Goal: Communication & Community: Participate in discussion

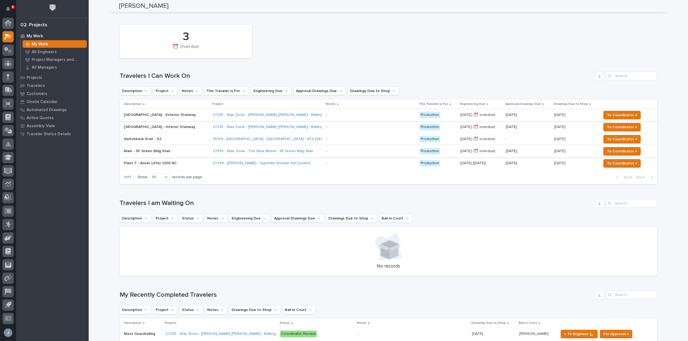
scroll to position [107, 0]
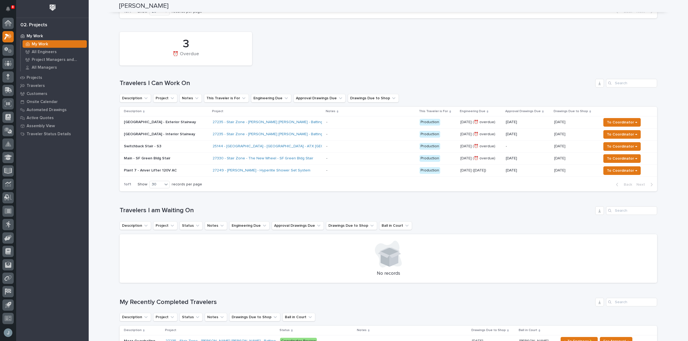
click at [190, 159] on p "Main - SF Green Bldg Stair" at bounding box center [166, 158] width 84 height 5
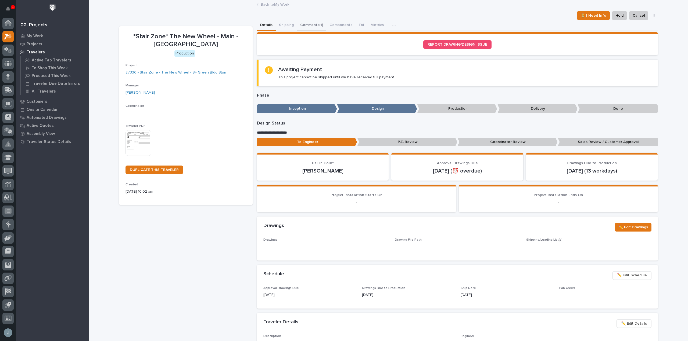
click at [300, 20] on button "Comments (1)" at bounding box center [311, 25] width 29 height 11
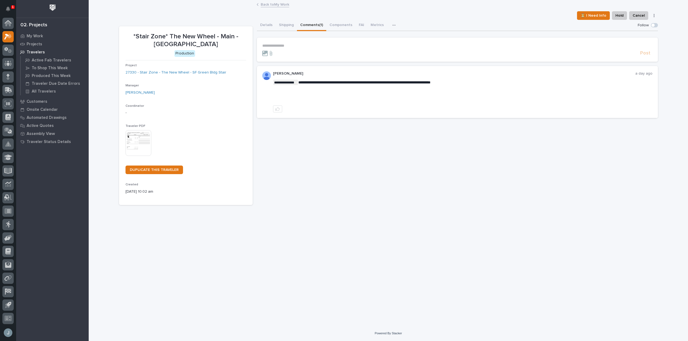
click at [297, 44] on p "**********" at bounding box center [457, 46] width 390 height 5
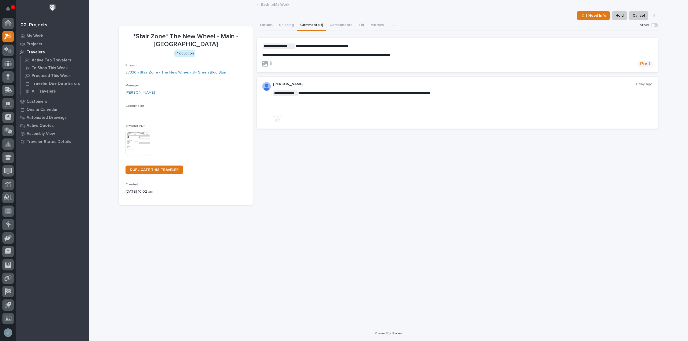
click at [643, 66] on span "Post" at bounding box center [645, 64] width 10 height 6
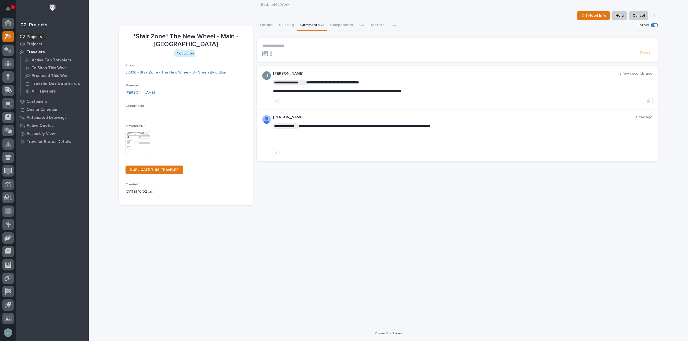
click at [8, 36] on icon at bounding box center [6, 37] width 5 height 6
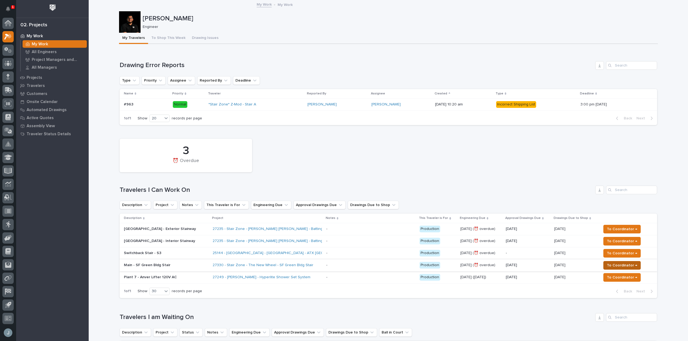
click at [614, 265] on span "To Coordinator →" at bounding box center [622, 265] width 30 height 6
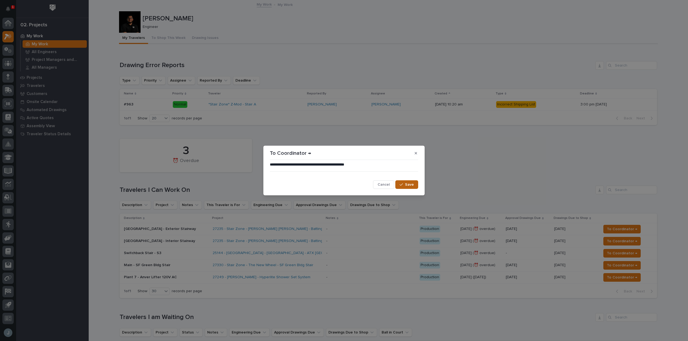
click at [406, 183] on span "Save" at bounding box center [409, 184] width 9 height 5
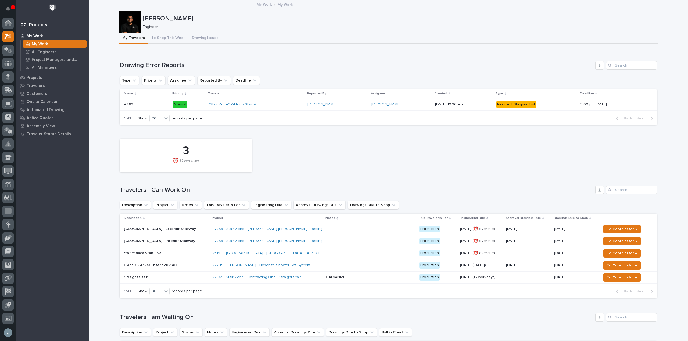
click at [397, 180] on div "3 ⏰ Overdue Travelers I Can Work On Description Project Notes This Traveler is …" at bounding box center [388, 217] width 537 height 162
click at [304, 256] on div "25144 - [GEOGRAPHIC_DATA] - [GEOGRAPHIC_DATA] - ATX [GEOGRAPHIC_DATA]" at bounding box center [259, 253] width 94 height 5
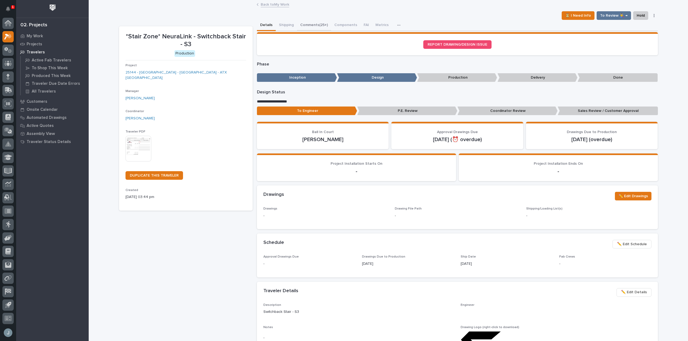
click at [310, 23] on button "Comments (25+)" at bounding box center [314, 25] width 34 height 11
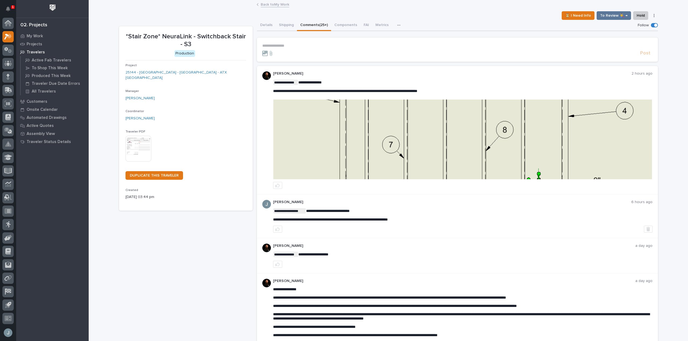
click at [303, 44] on p "**********" at bounding box center [457, 46] width 390 height 5
click at [402, 140] on img at bounding box center [462, 140] width 378 height 80
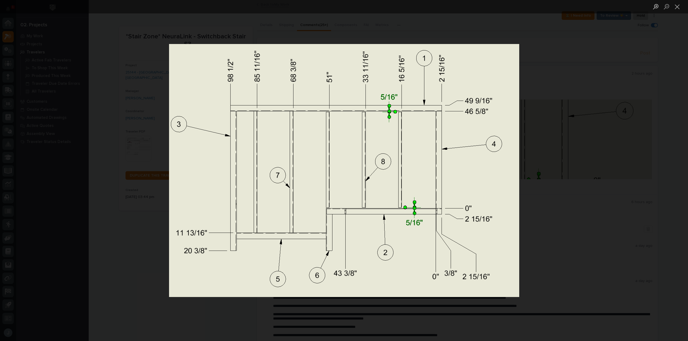
click at [559, 189] on div "Lightbox" at bounding box center [344, 170] width 688 height 341
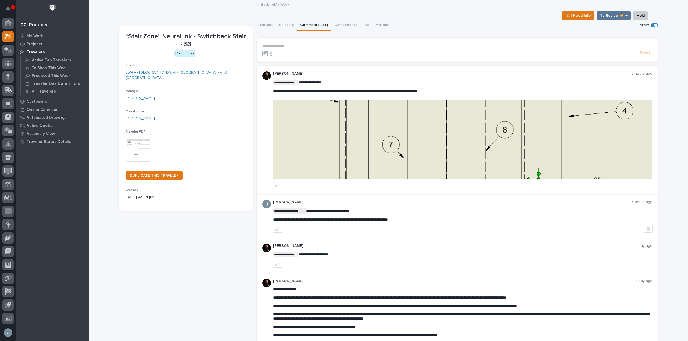
scroll to position [38, 0]
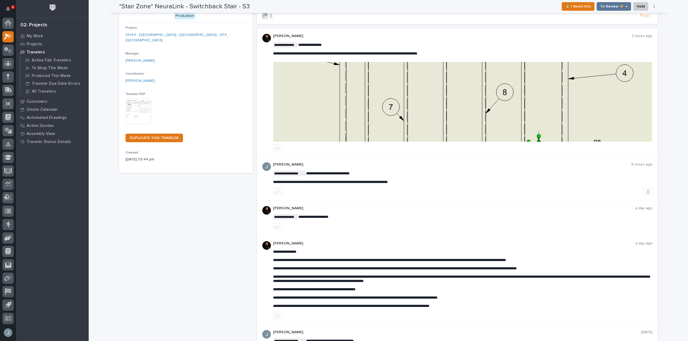
click at [300, 19] on div "Post" at bounding box center [457, 16] width 390 height 6
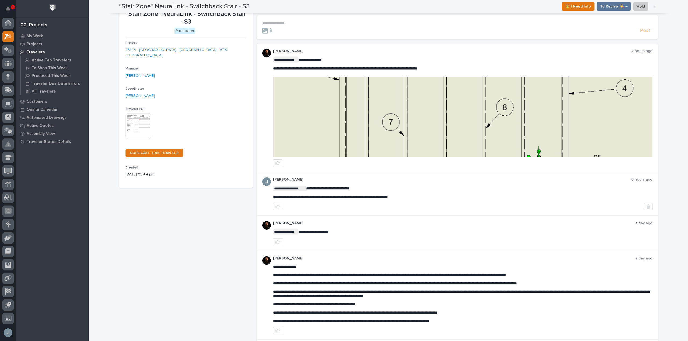
scroll to position [0, 0]
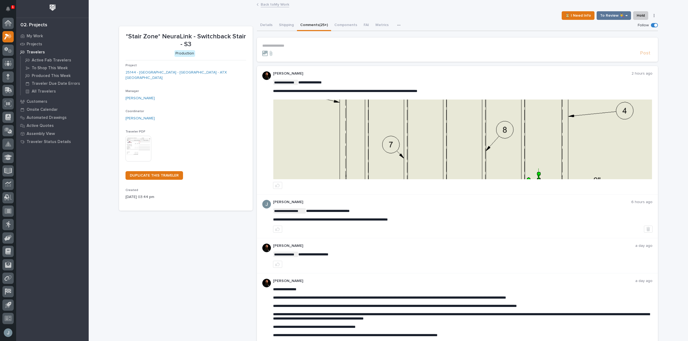
click at [287, 46] on p "**********" at bounding box center [457, 46] width 390 height 5
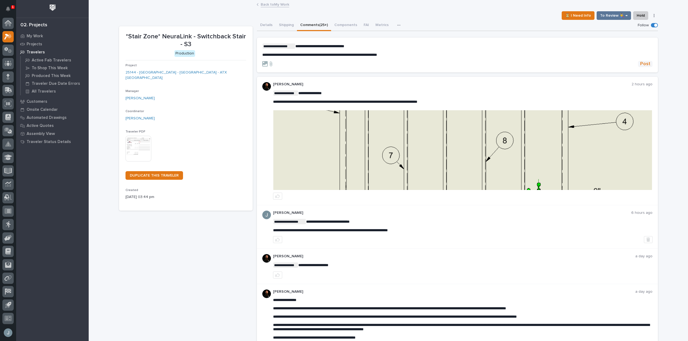
click at [647, 63] on span "Post" at bounding box center [645, 64] width 10 height 6
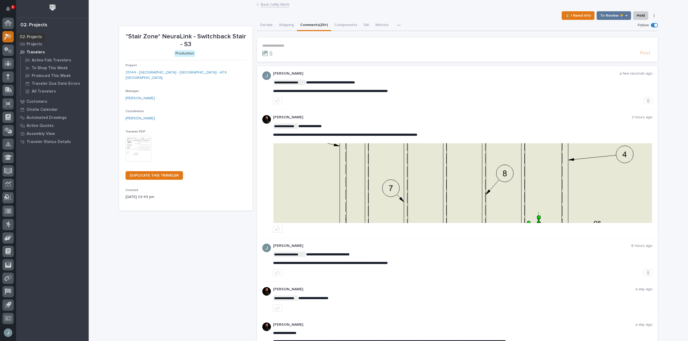
click at [10, 37] on icon at bounding box center [9, 35] width 5 height 5
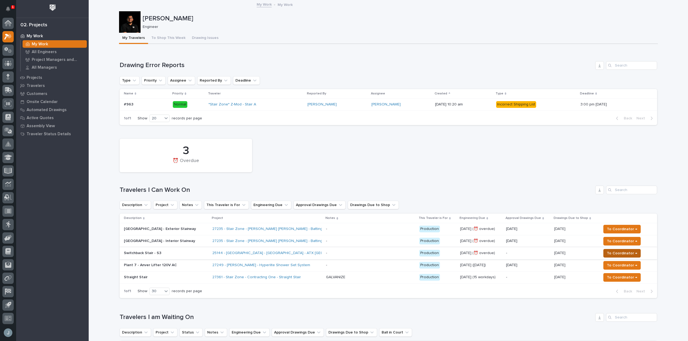
click at [615, 254] on span "To Coordinator →" at bounding box center [622, 253] width 30 height 6
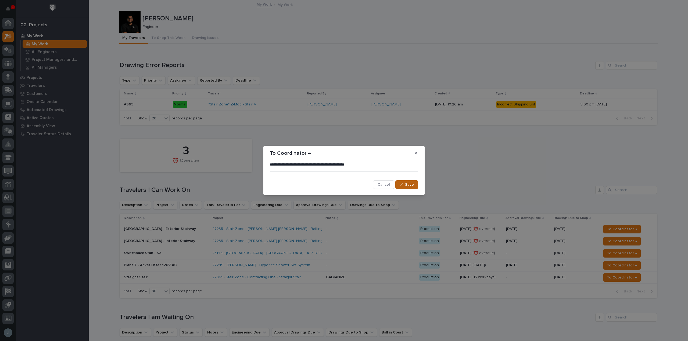
click at [400, 185] on icon "button" at bounding box center [400, 185] width 3 height 4
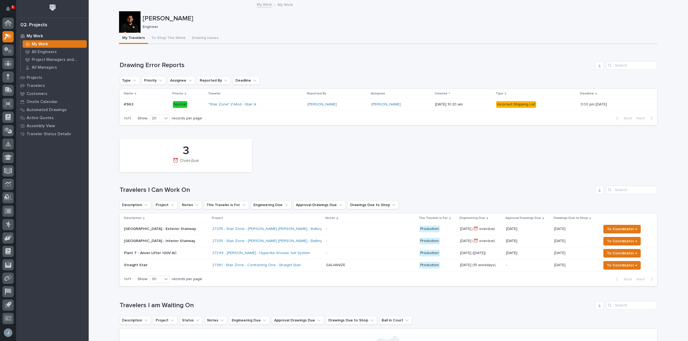
click at [342, 233] on div "- -" at bounding box center [370, 229] width 89 height 9
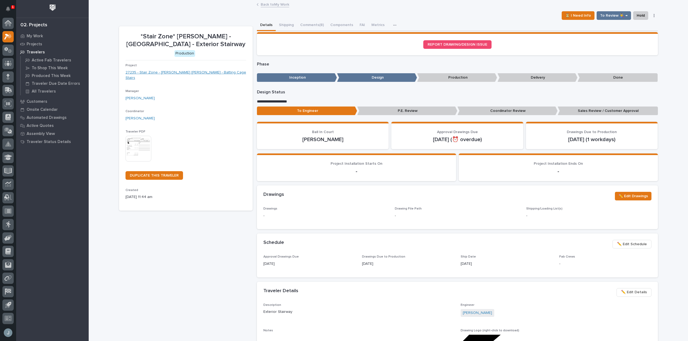
click at [192, 73] on link "27235 - Stair Zone - [PERSON_NAME] [PERSON_NAME] - Batting Cage Stairs" at bounding box center [185, 75] width 121 height 11
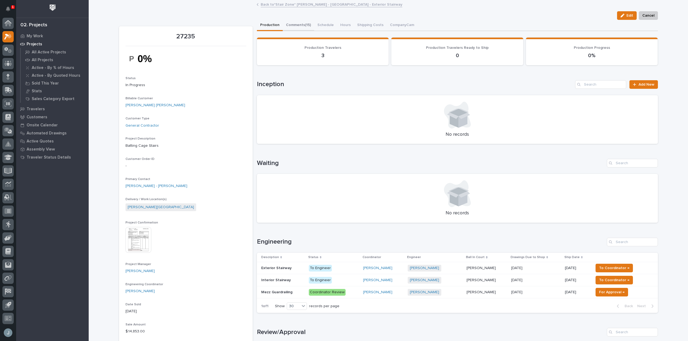
click at [298, 25] on button "Comments (15)" at bounding box center [298, 25] width 31 height 11
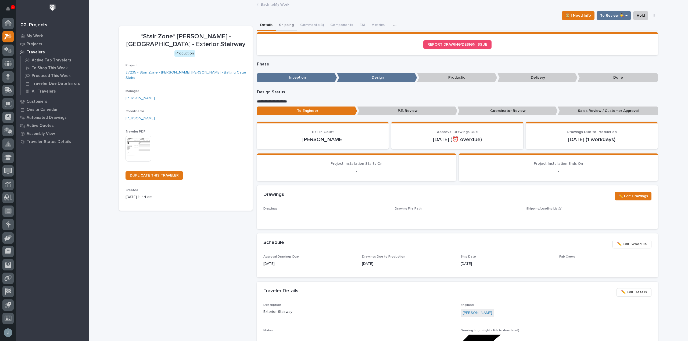
click at [293, 20] on button "Shipping" at bounding box center [286, 25] width 21 height 11
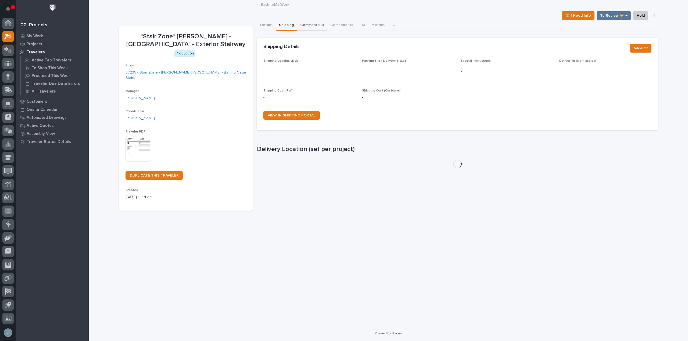
click at [305, 24] on button "Comments (8)" at bounding box center [312, 25] width 30 height 11
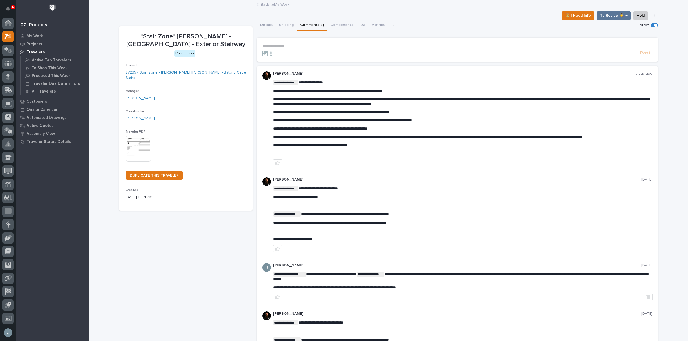
click at [35, 50] on p "Travelers" at bounding box center [36, 52] width 18 height 5
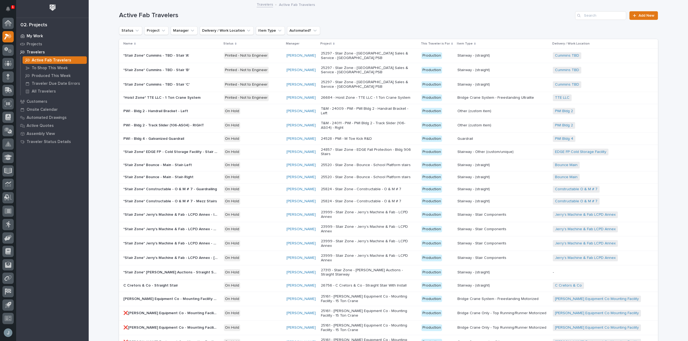
click at [36, 36] on p "My Work" at bounding box center [35, 36] width 16 height 5
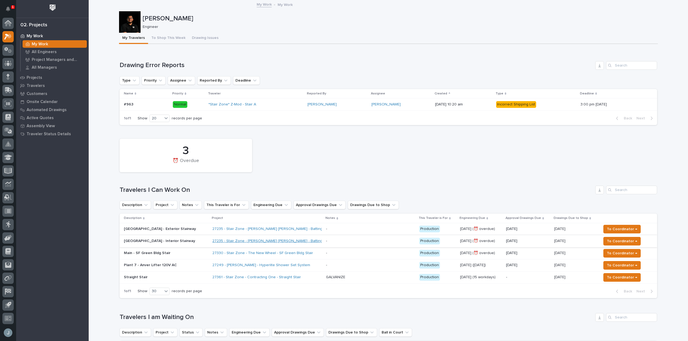
click at [276, 241] on link "27235 - Stair Zone - [PERSON_NAME] [PERSON_NAME] - Batting Cage Stairs" at bounding box center [277, 241] width 131 height 5
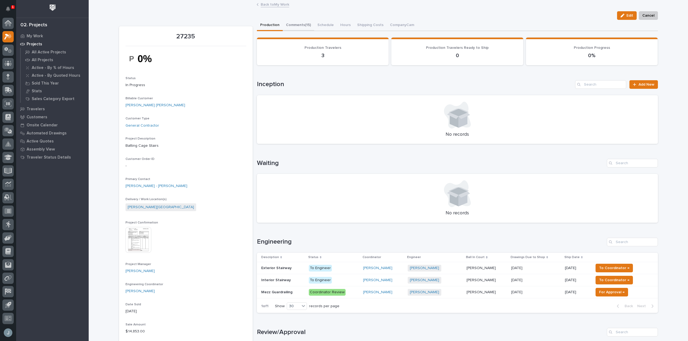
click at [300, 24] on button "Comments (15)" at bounding box center [298, 25] width 31 height 11
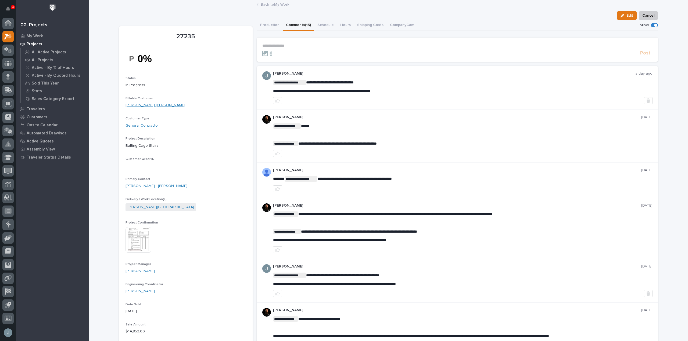
click at [140, 107] on link "[PERSON_NAME] [PERSON_NAME]" at bounding box center [155, 106] width 60 height 6
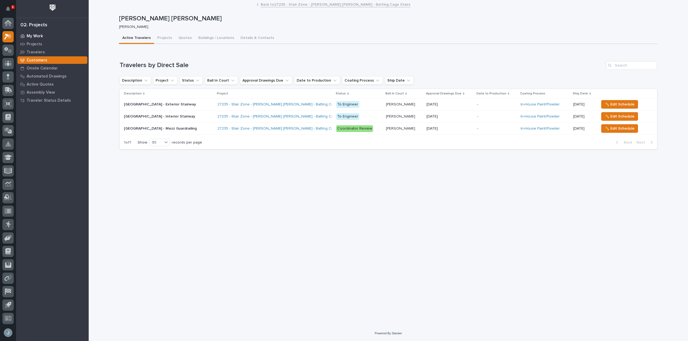
click at [31, 36] on p "My Work" at bounding box center [35, 36] width 16 height 5
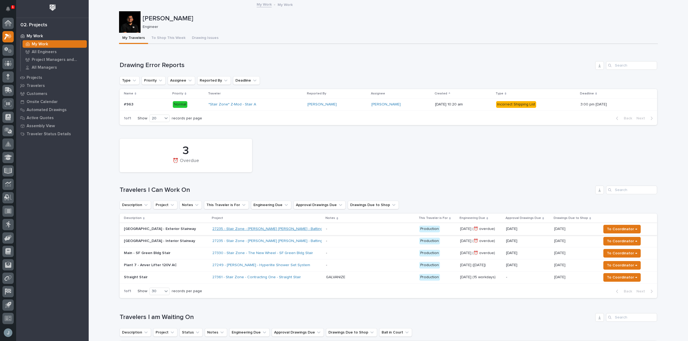
click at [271, 228] on link "27235 - Stair Zone - [PERSON_NAME] [PERSON_NAME] - Batting Cage Stairs" at bounding box center [277, 229] width 131 height 5
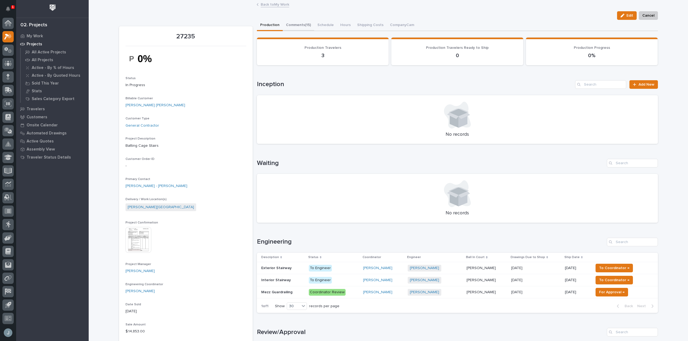
click at [303, 22] on button "Comments (15)" at bounding box center [298, 25] width 31 height 11
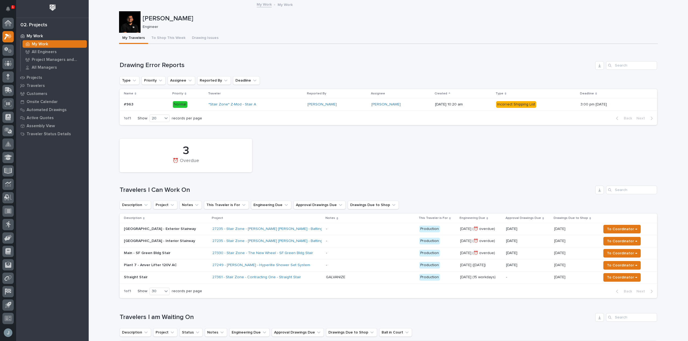
click at [202, 241] on p "[GEOGRAPHIC_DATA] - Interior Stairway" at bounding box center [166, 241] width 84 height 5
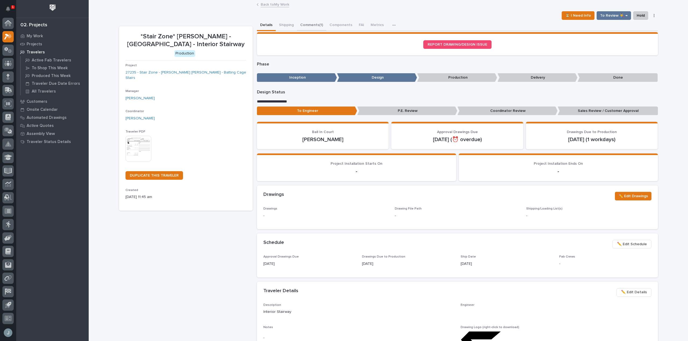
click at [307, 24] on button "Comments (1)" at bounding box center [311, 25] width 29 height 11
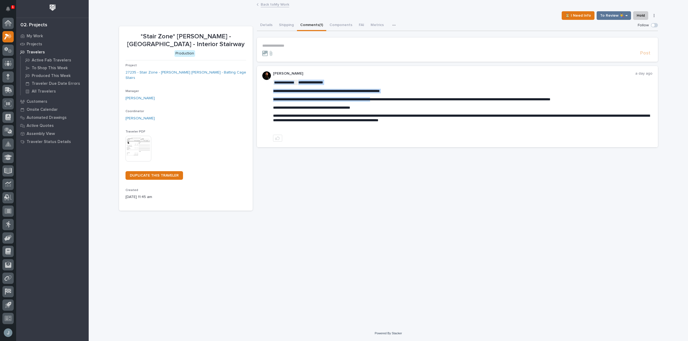
drag, startPoint x: 376, startPoint y: 99, endPoint x: 385, endPoint y: 99, distance: 9.2
click at [25, 53] on div "Travelers" at bounding box center [52, 52] width 70 height 8
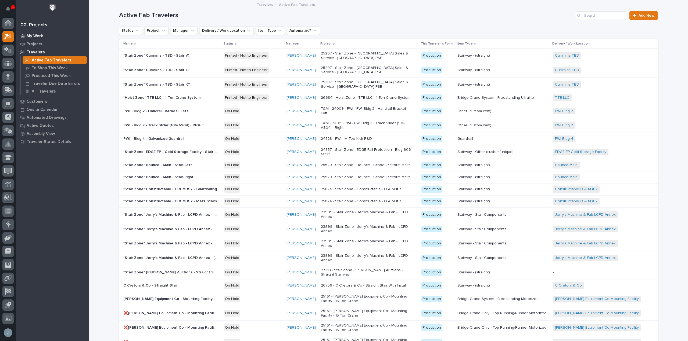
click at [39, 36] on p "My Work" at bounding box center [35, 36] width 16 height 5
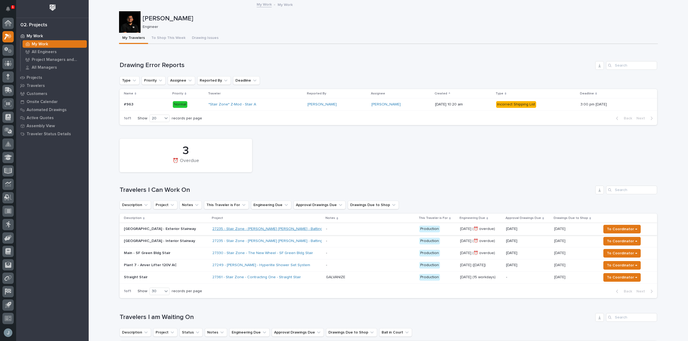
click at [271, 230] on link "27235 - Stair Zone - [PERSON_NAME] [PERSON_NAME] - Batting Cage Stairs" at bounding box center [277, 229] width 131 height 5
click at [318, 228] on div "27235 - Stair Zone - [PERSON_NAME] [PERSON_NAME] - Batting Cage Stairs" at bounding box center [266, 229] width 109 height 9
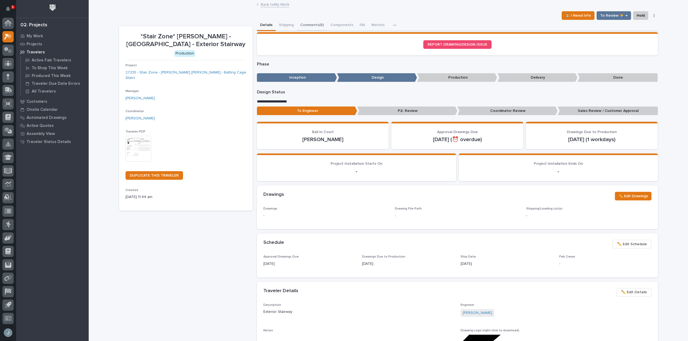
click at [309, 24] on button "Comments (8)" at bounding box center [312, 25] width 30 height 11
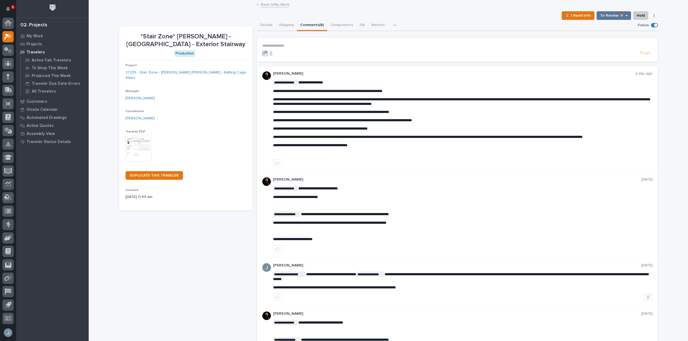
click at [301, 46] on p "**********" at bounding box center [457, 46] width 390 height 5
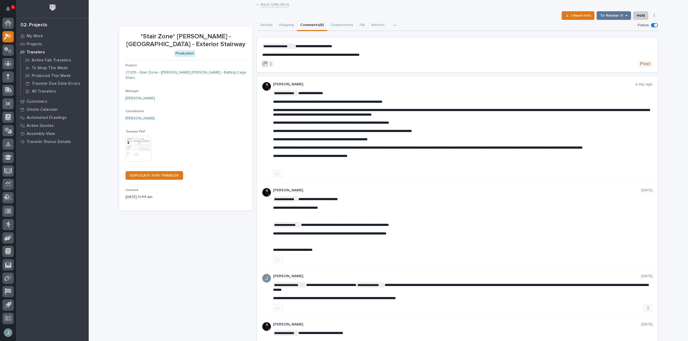
click at [644, 64] on span "Post" at bounding box center [645, 64] width 10 height 6
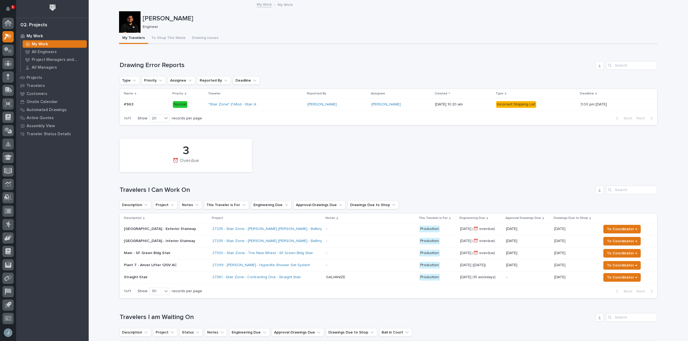
click at [202, 242] on p "[GEOGRAPHIC_DATA] - Interior Stairway" at bounding box center [166, 241] width 84 height 5
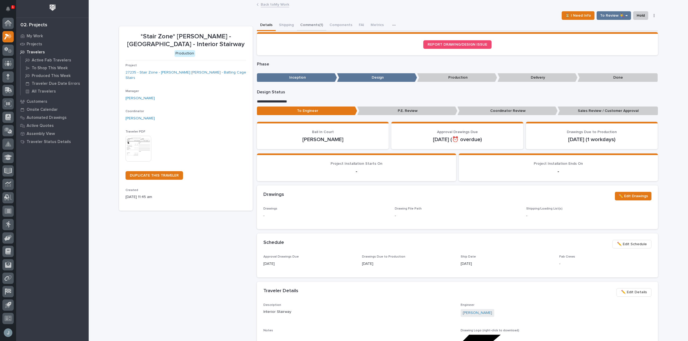
click at [306, 20] on button "Comments (1)" at bounding box center [311, 25] width 29 height 11
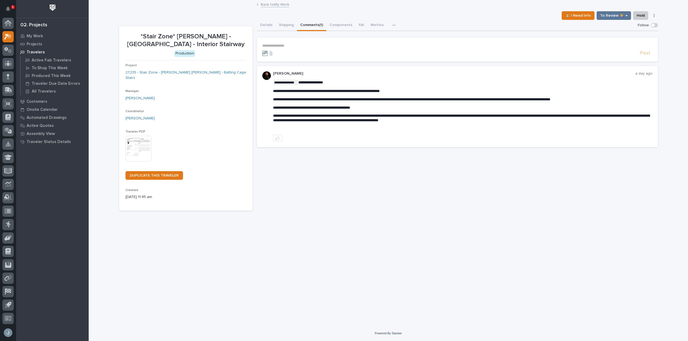
click at [306, 44] on p "**********" at bounding box center [457, 46] width 390 height 5
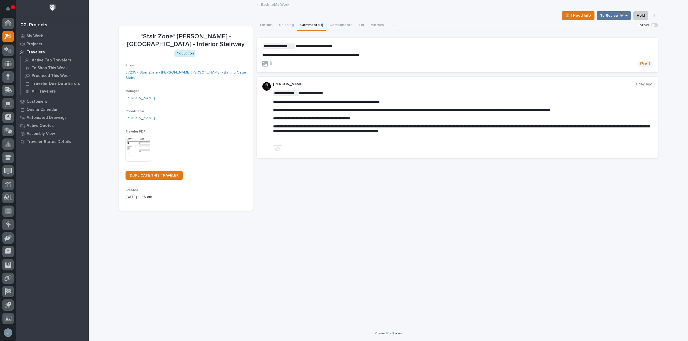
click at [647, 66] on span "Post" at bounding box center [645, 64] width 10 height 6
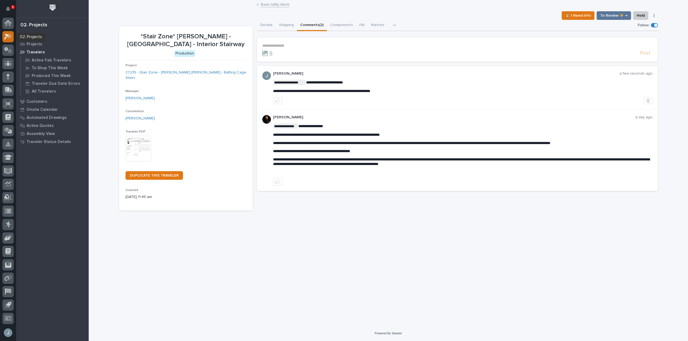
click at [12, 38] on icon at bounding box center [8, 37] width 8 height 6
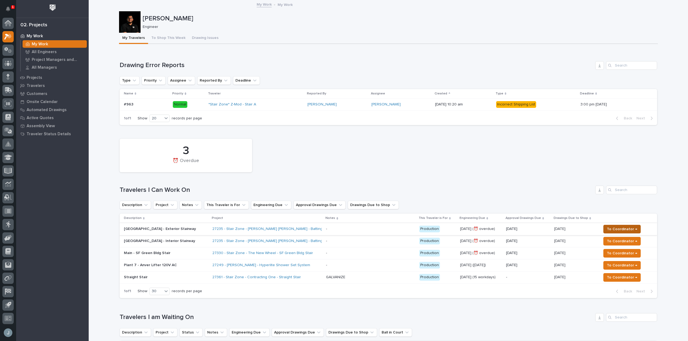
click at [623, 230] on span "To Coordinator →" at bounding box center [622, 229] width 30 height 6
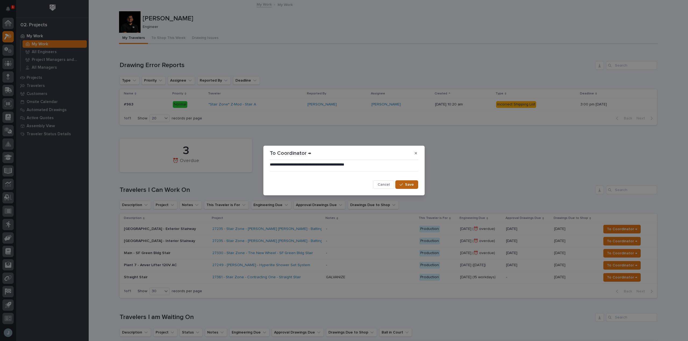
click at [409, 186] on span "Save" at bounding box center [409, 184] width 9 height 5
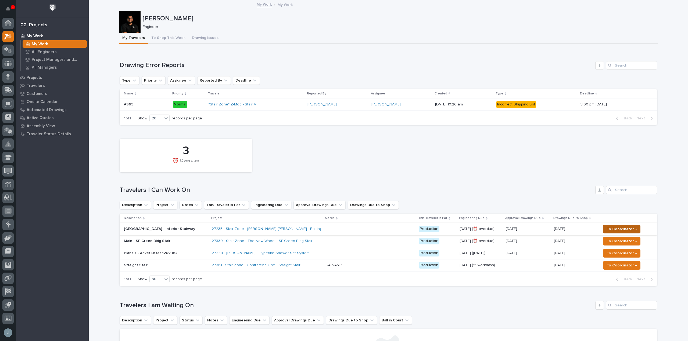
click at [625, 230] on span "To Coordinator →" at bounding box center [621, 229] width 30 height 6
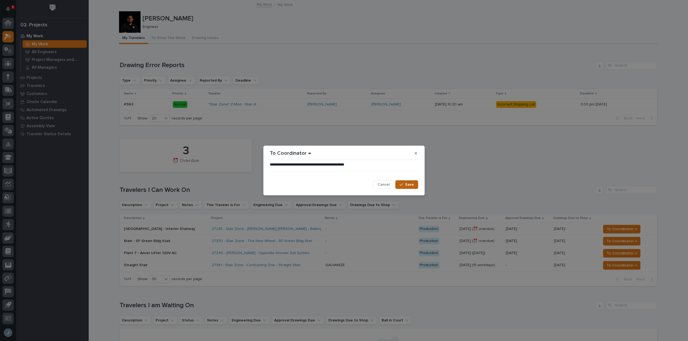
click at [414, 185] on button "Save" at bounding box center [406, 185] width 23 height 9
